Goal: Information Seeking & Learning: Learn about a topic

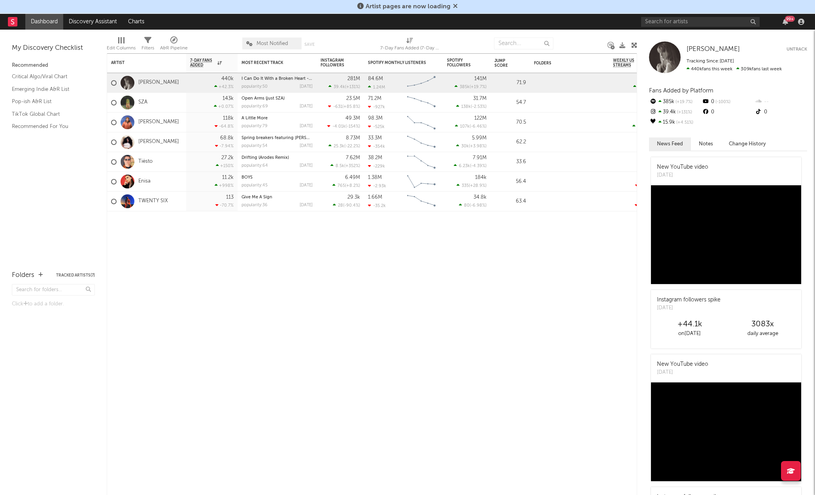
click at [666, 16] on div "99 +" at bounding box center [724, 22] width 166 height 16
click at [662, 22] on input "text" at bounding box center [700, 22] width 119 height 10
click at [680, 21] on input "nocap" at bounding box center [700, 22] width 119 height 10
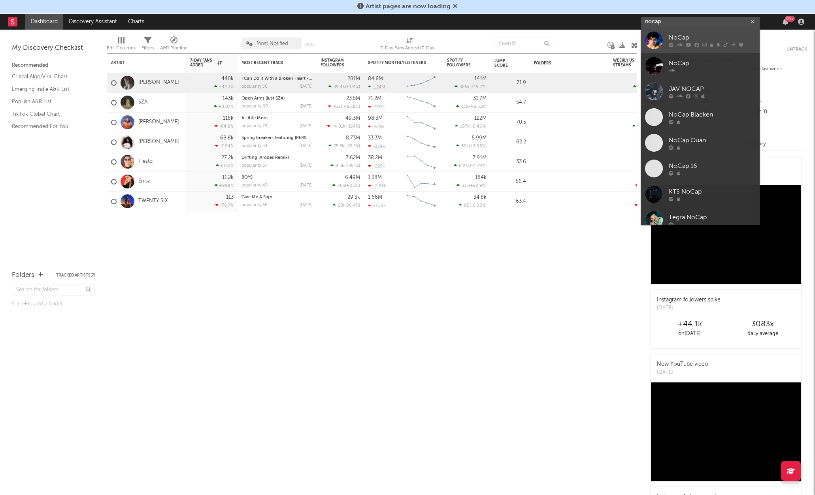
type input "nocap"
click at [682, 41] on div "NoCap" at bounding box center [712, 37] width 87 height 9
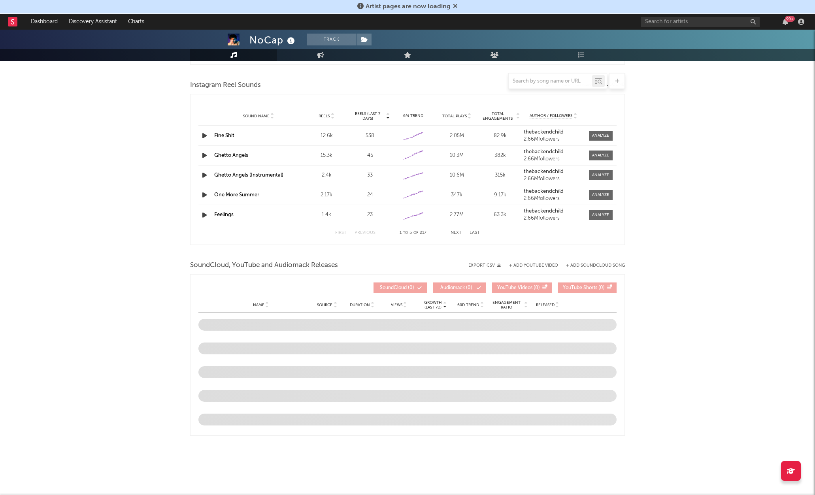
select select "6m"
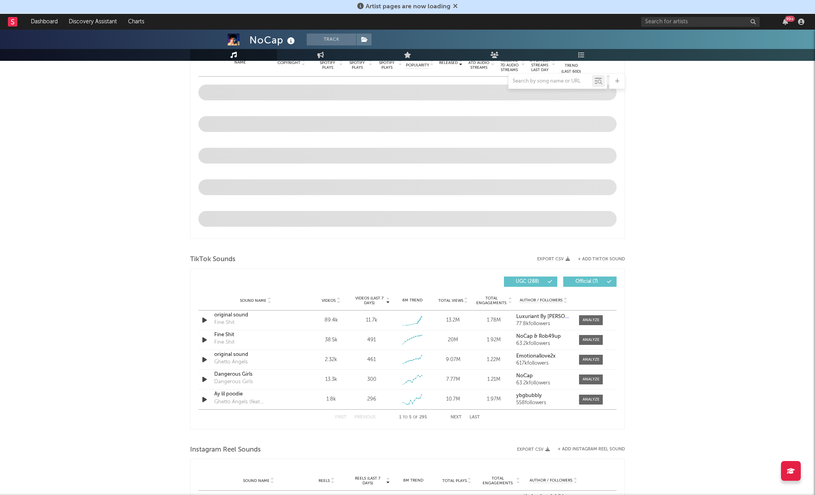
scroll to position [301, 0]
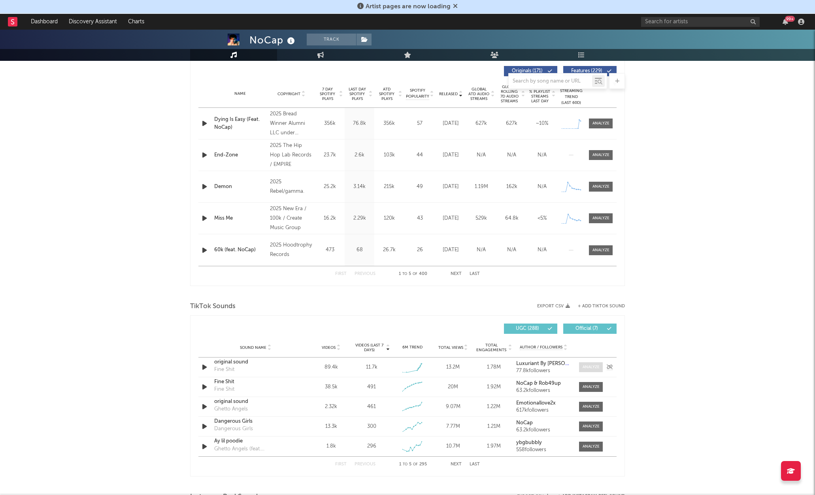
click at [587, 371] on span at bounding box center [591, 367] width 24 height 10
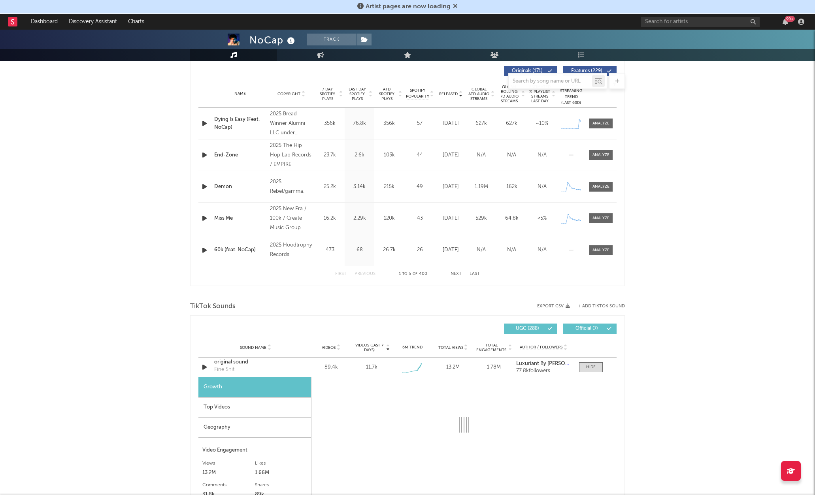
select select "1w"
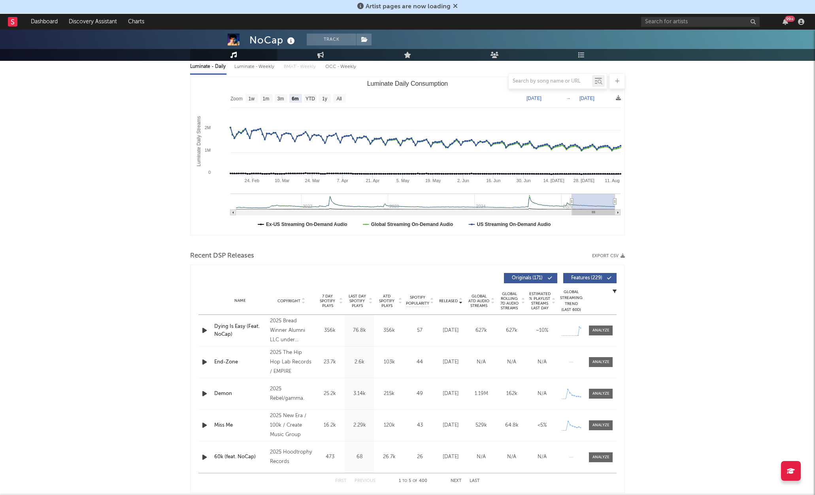
scroll to position [207, 0]
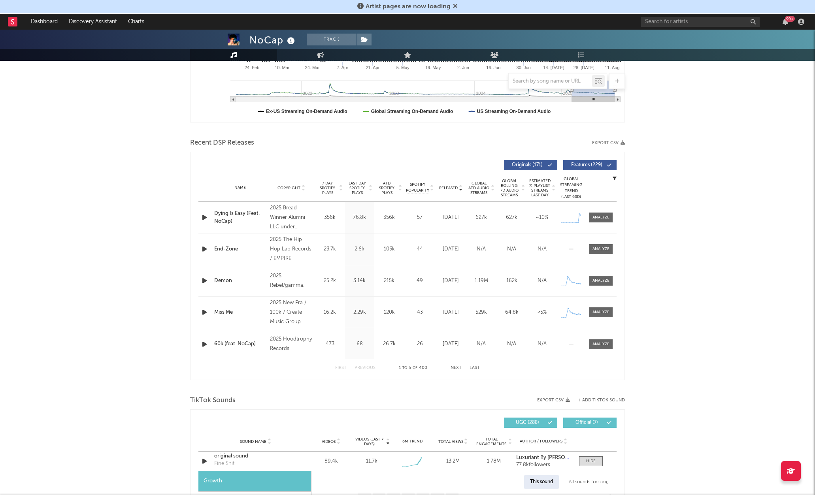
click at [455, 368] on button "Next" at bounding box center [456, 368] width 11 height 4
click at [602, 316] on span at bounding box center [601, 313] width 24 height 10
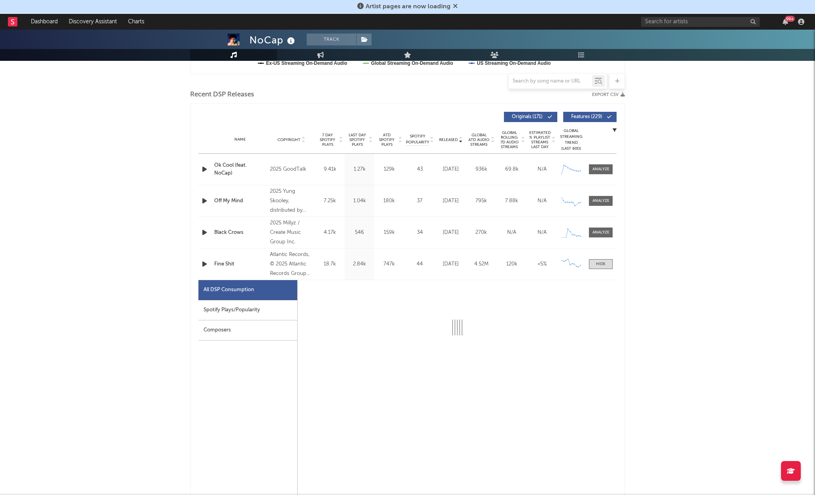
select select "1w"
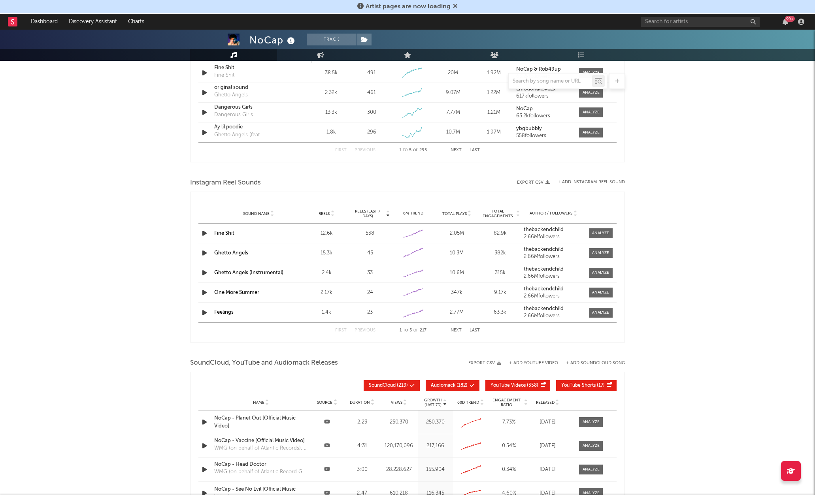
scroll to position [1208, 0]
